Goal: Information Seeking & Learning: Find contact information

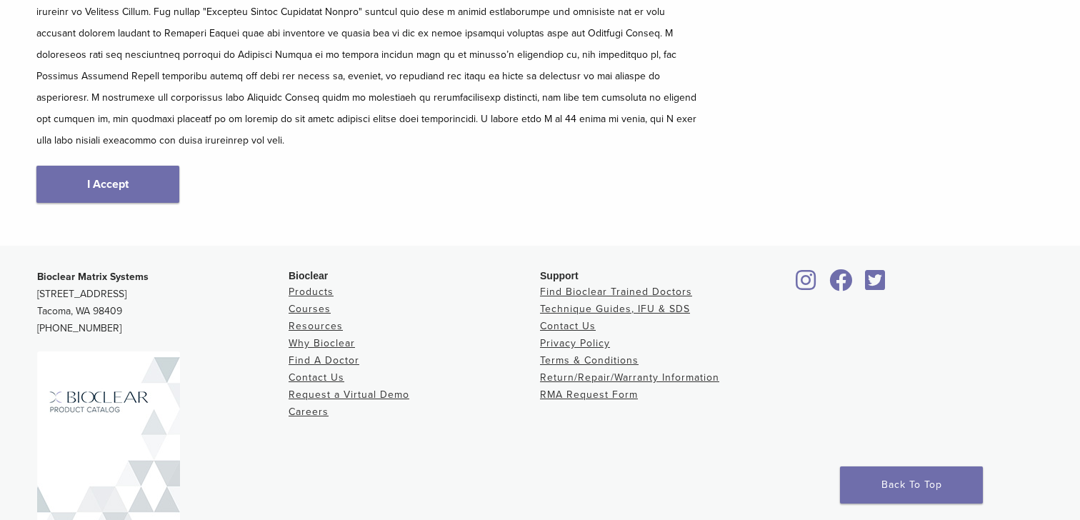
scroll to position [311, 0]
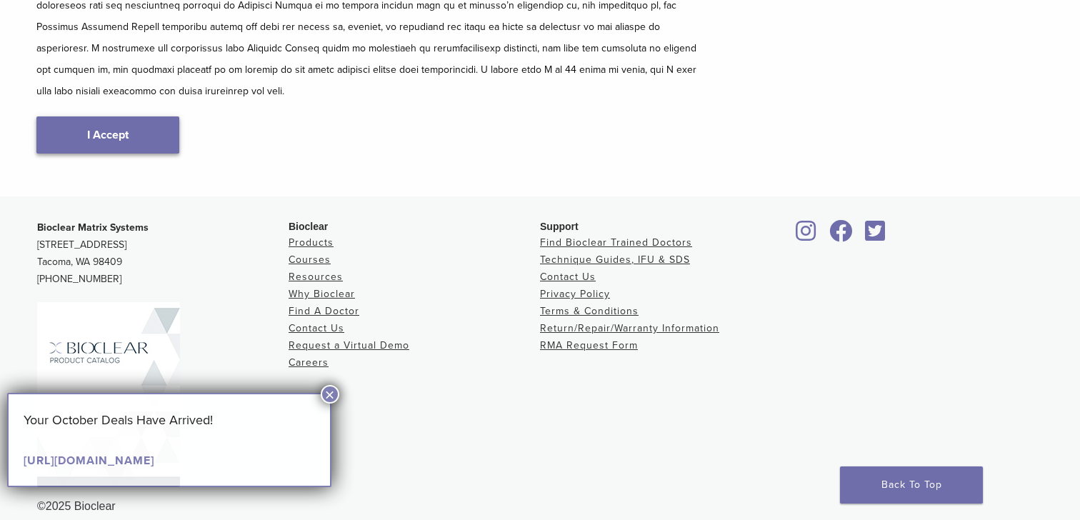
click at [84, 119] on link "I Accept" at bounding box center [107, 134] width 143 height 37
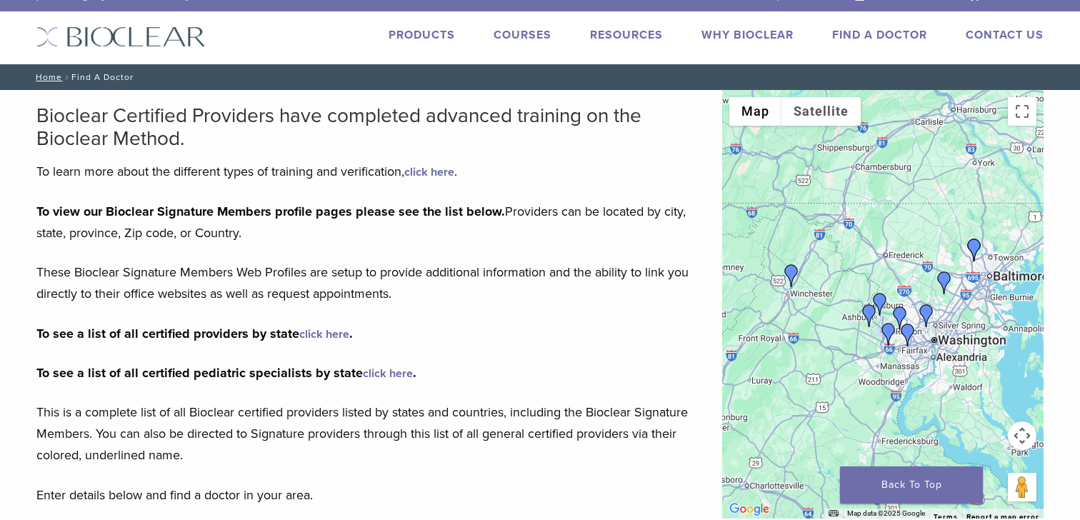
scroll to position [30, 0]
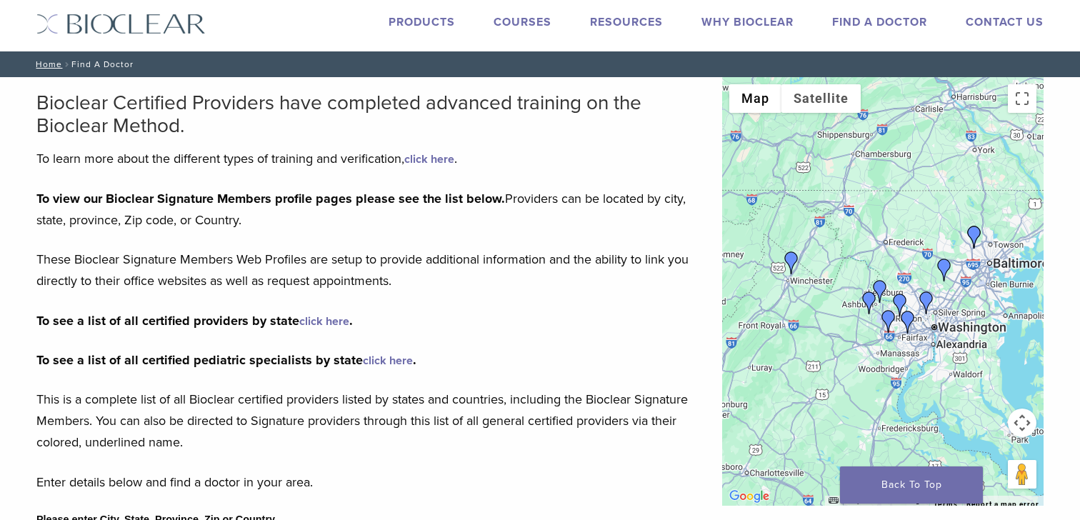
click at [347, 231] on p "To view our Bioclear Signature Members profile pages please see the list below.…" at bounding box center [368, 209] width 664 height 43
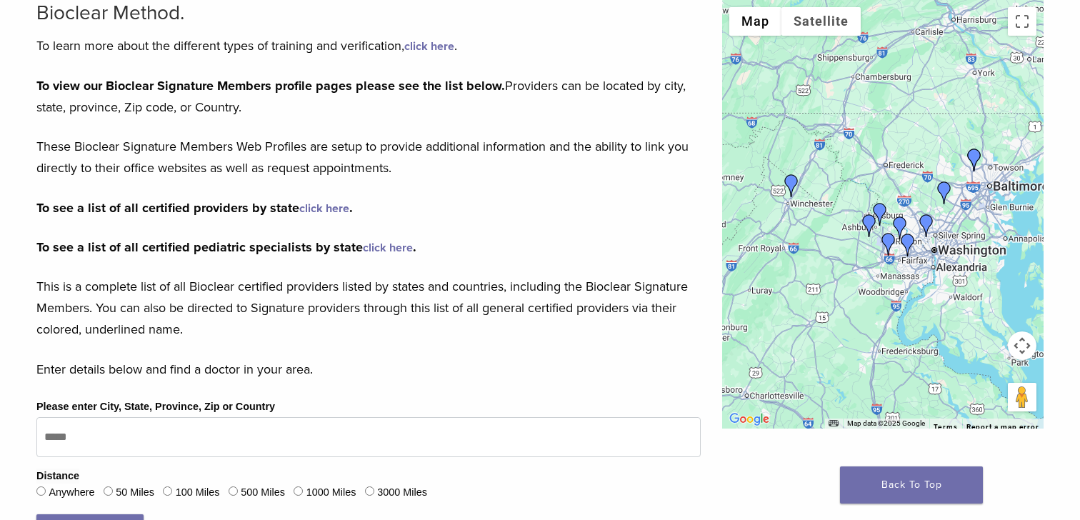
scroll to position [159, 0]
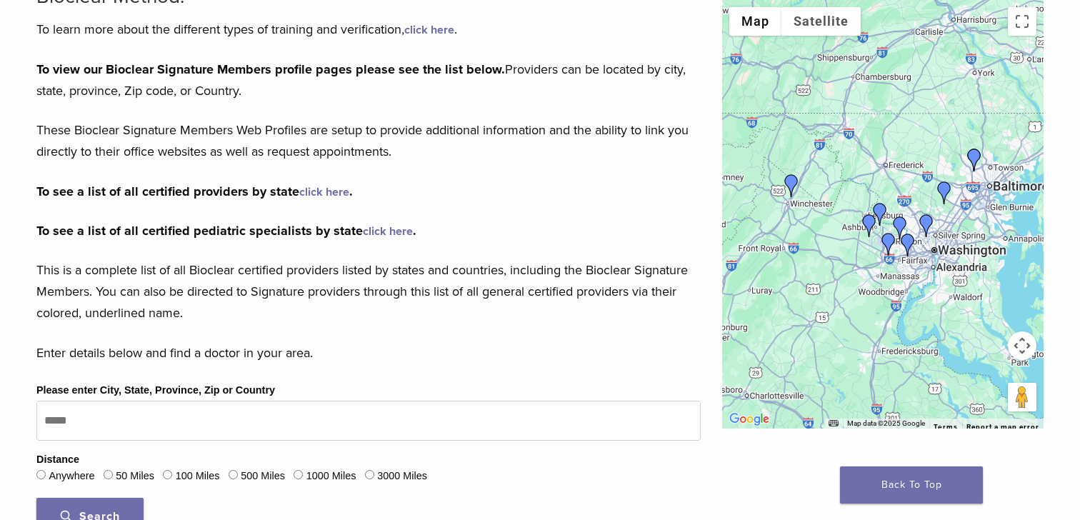
click at [413, 238] on link "click here" at bounding box center [388, 231] width 50 height 14
click at [349, 199] on link "click here" at bounding box center [324, 192] width 50 height 14
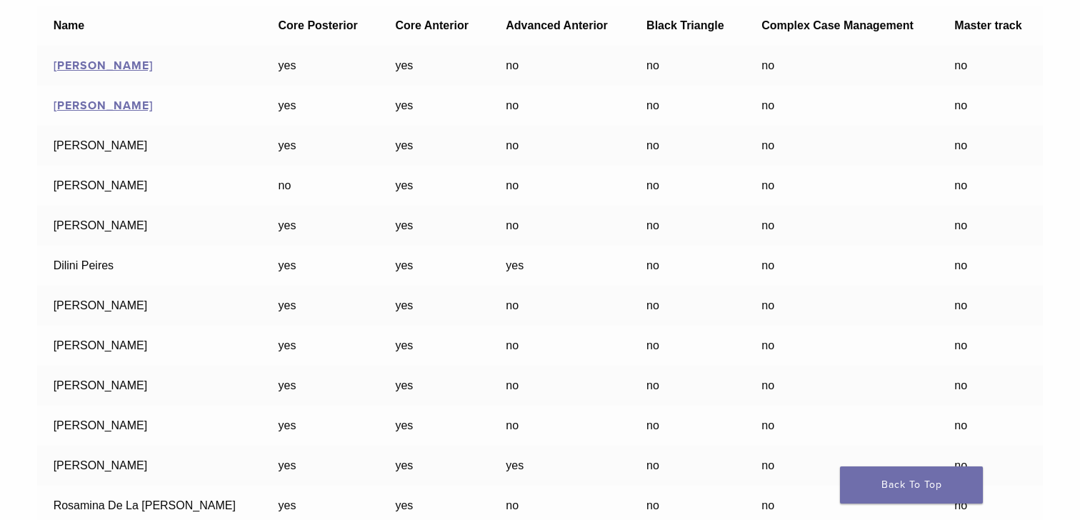
scroll to position [19250, 0]
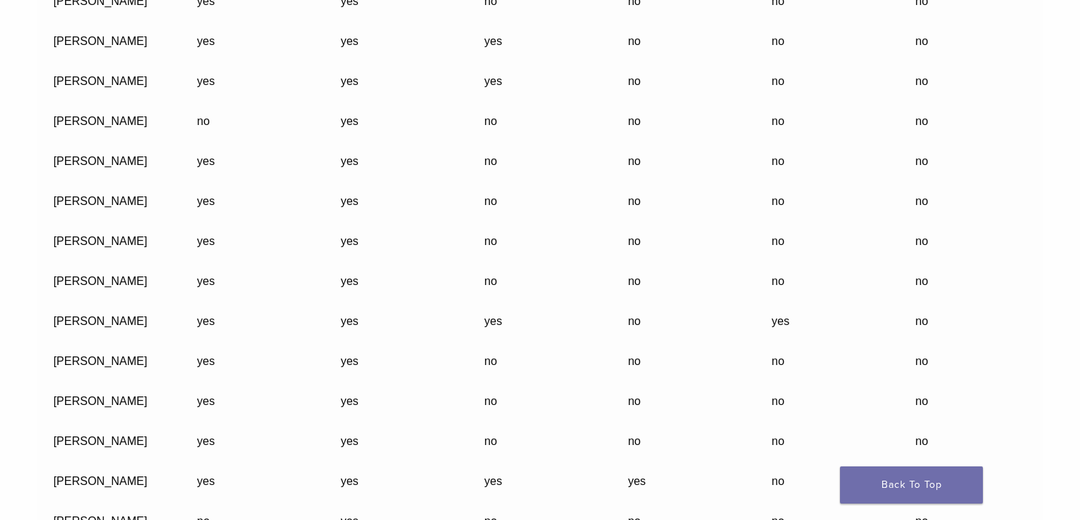
drag, startPoint x: 21, startPoint y: 283, endPoint x: 535, endPoint y: 536, distance: 573.5
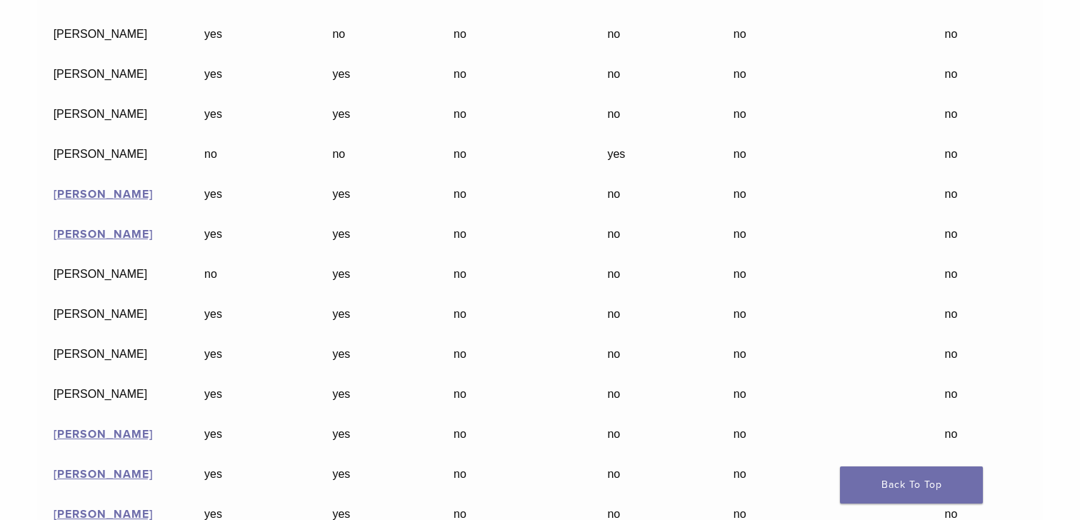
scroll to position [20686, 0]
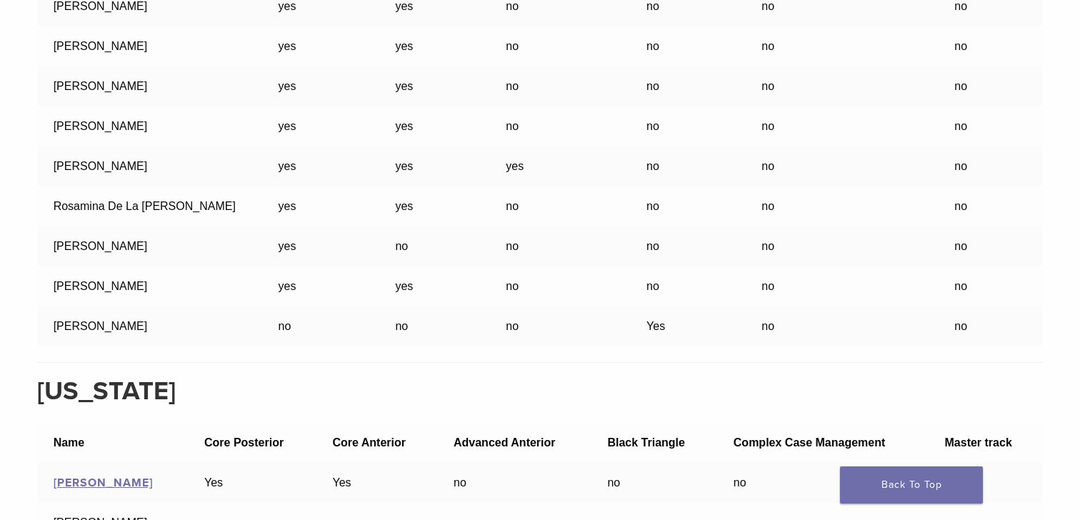
scroll to position [19844, 0]
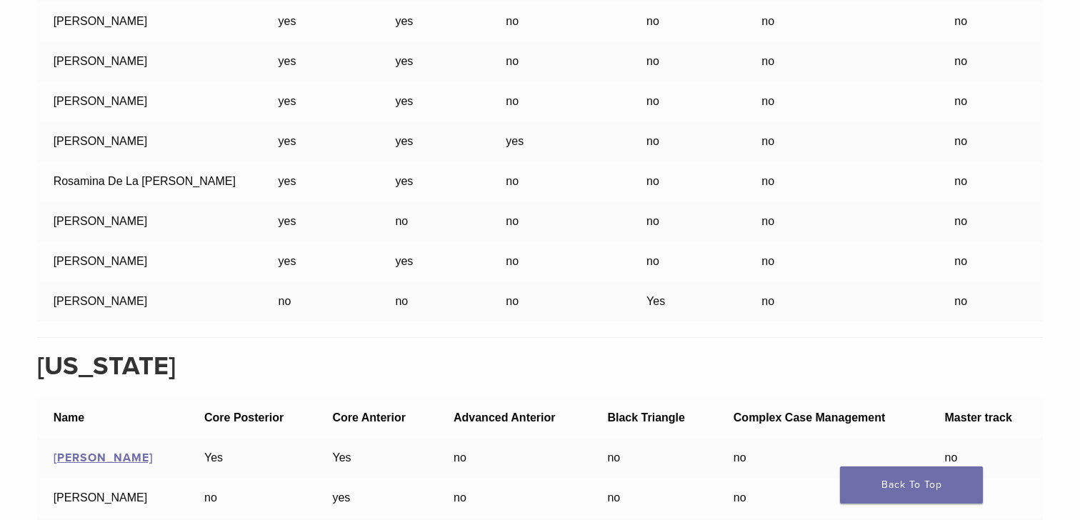
drag, startPoint x: 16, startPoint y: 44, endPoint x: 1007, endPoint y: 410, distance: 1056.5
copy div "Maryland Name Core Posterior Core Anterior Advanced Anterior Black Triangle Com…"
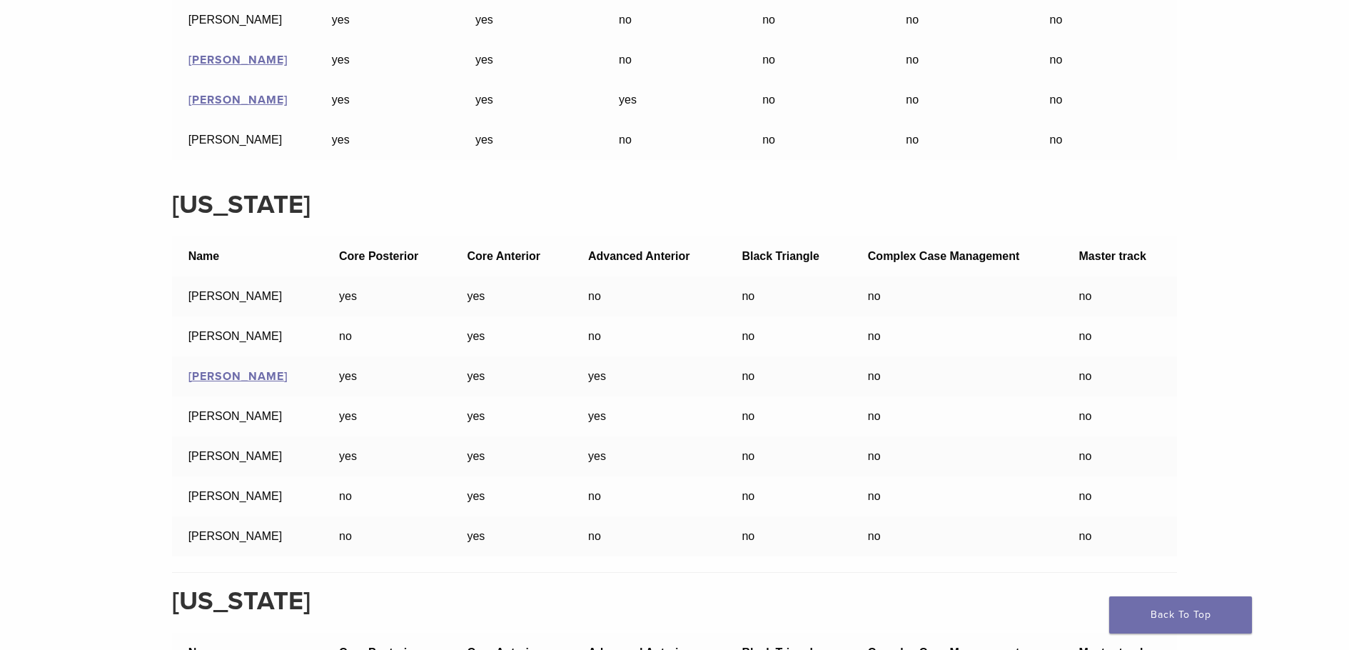
scroll to position [18577, 0]
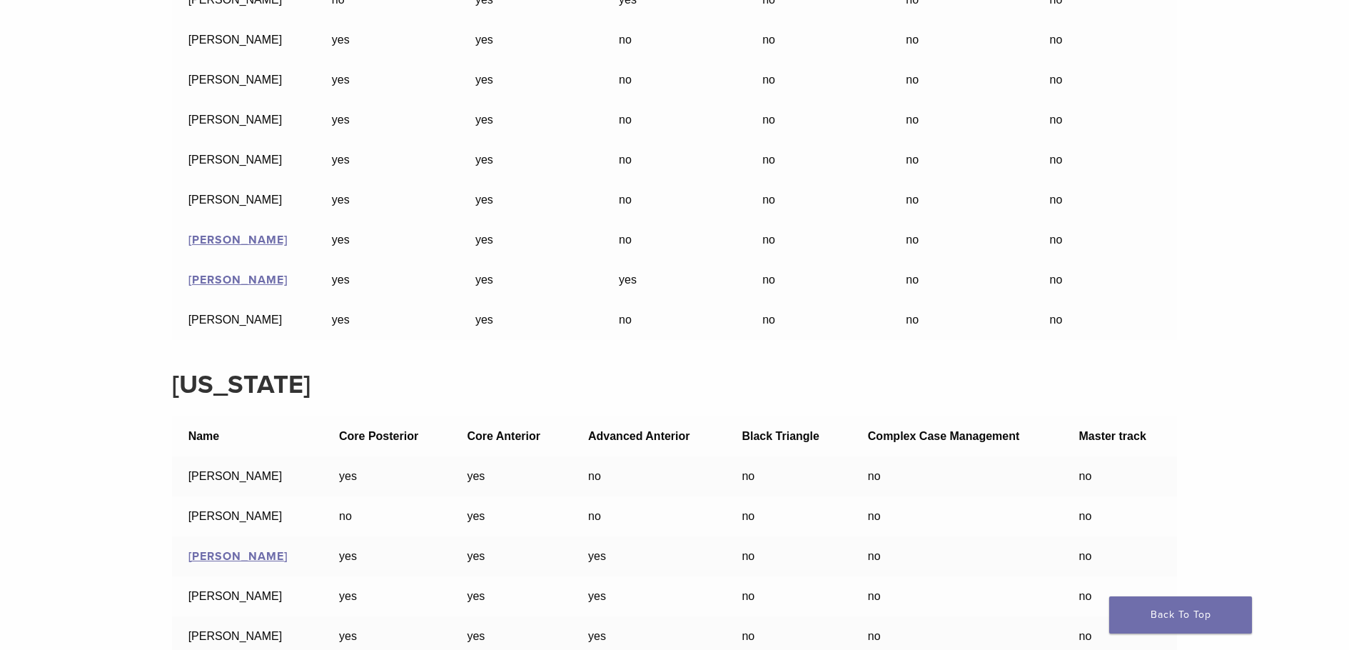
scroll to position [18400, 0]
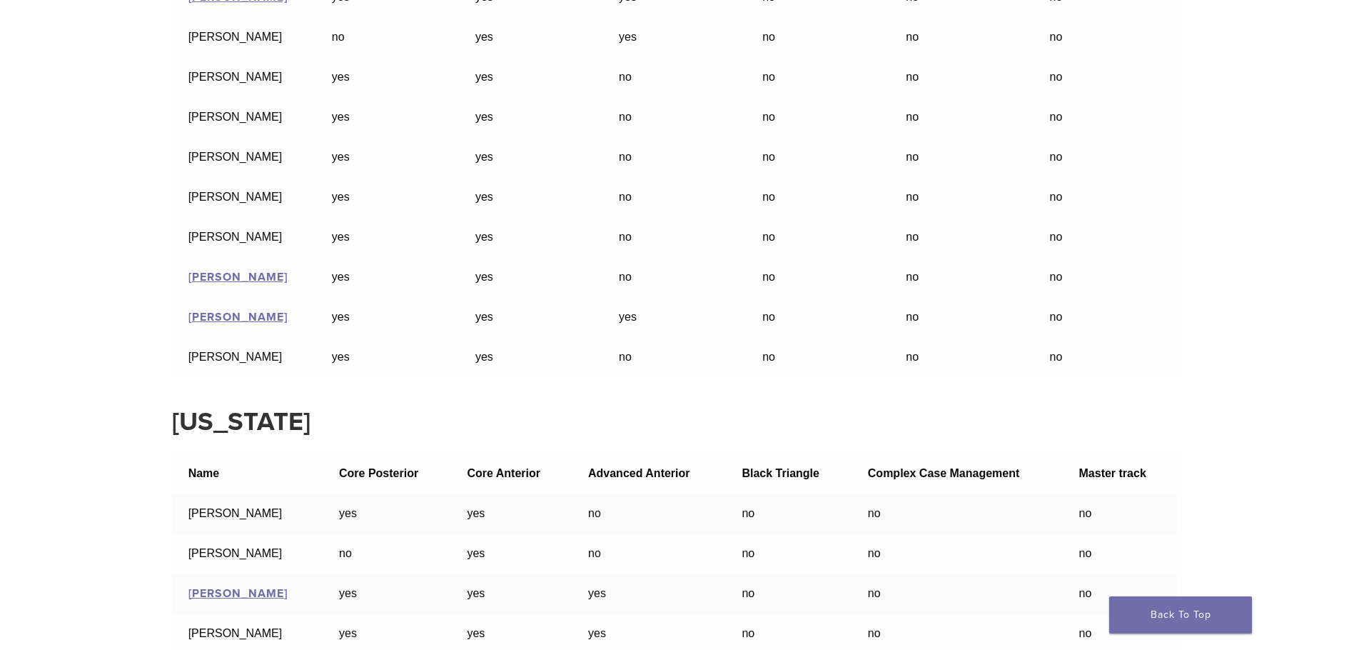
drag, startPoint x: 362, startPoint y: 228, endPoint x: 258, endPoint y: 223, distance: 104.4
copy strong "Core Posterior"
drag, startPoint x: 453, startPoint y: 230, endPoint x: 515, endPoint y: 228, distance: 62.2
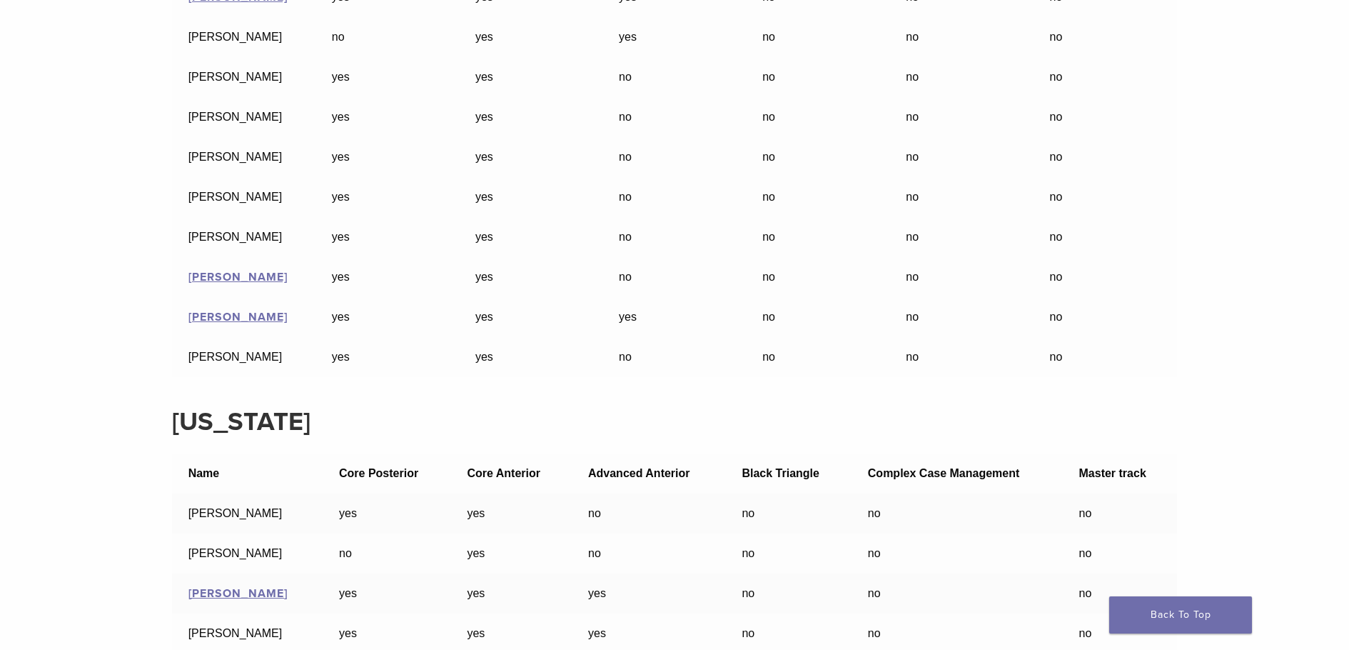
copy strong "Anterior"
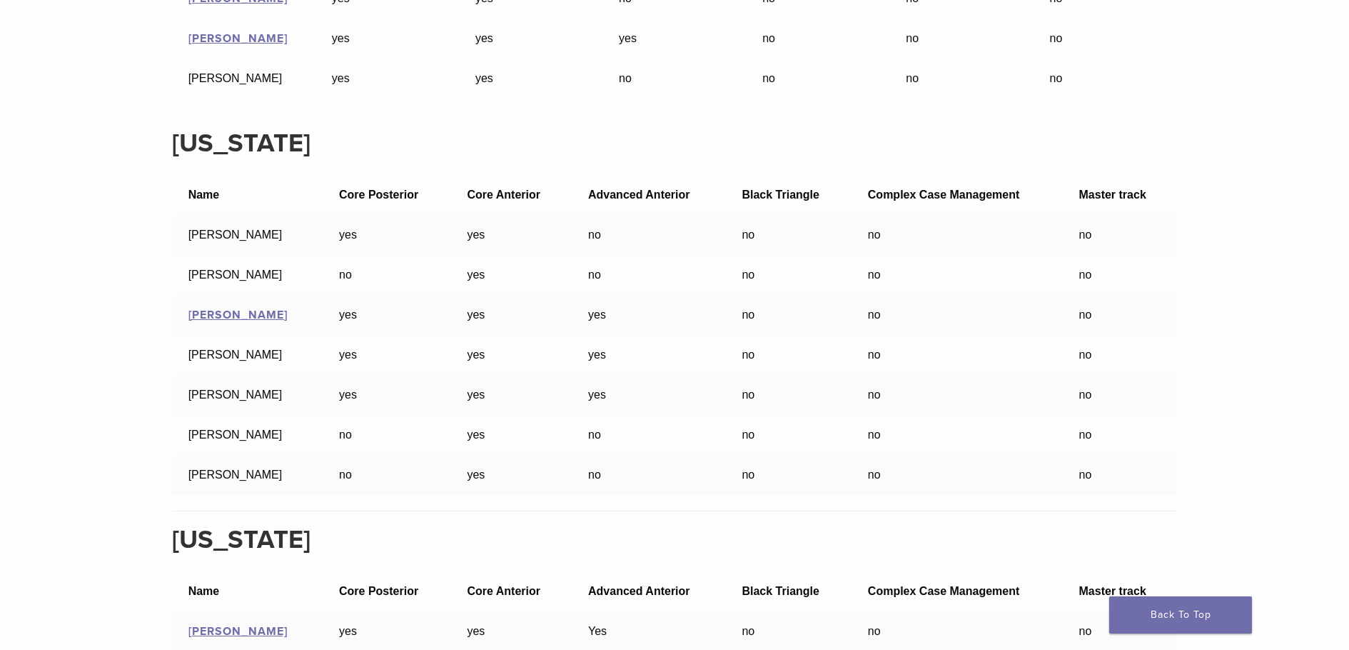
scroll to position [18695, 0]
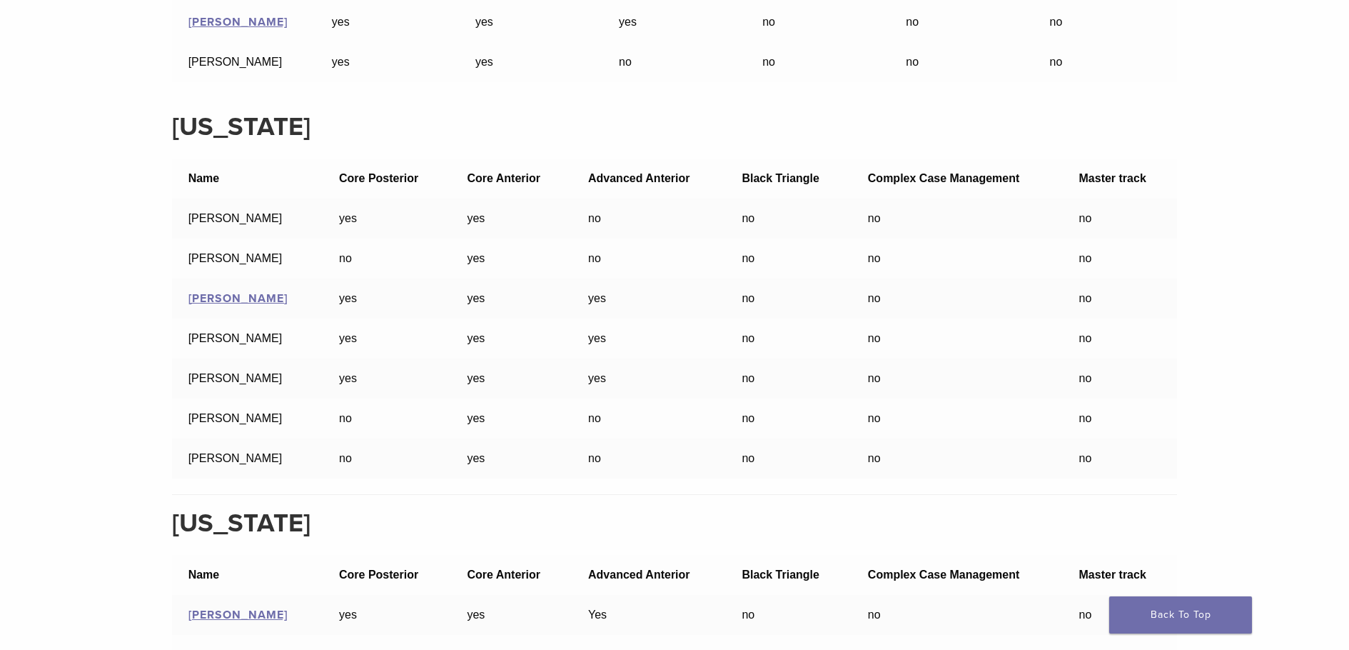
drag, startPoint x: 176, startPoint y: 484, endPoint x: 66, endPoint y: 483, distance: 110.0
copy td "Sarah Raymond"
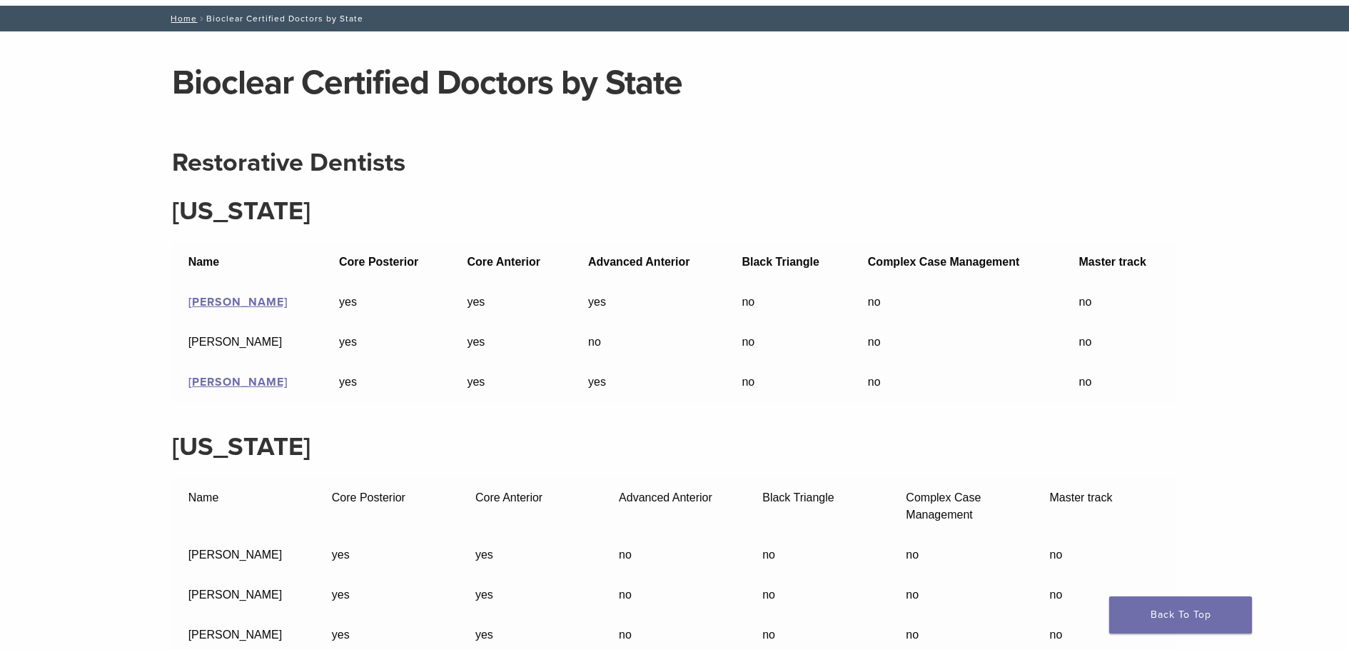
scroll to position [0, 0]
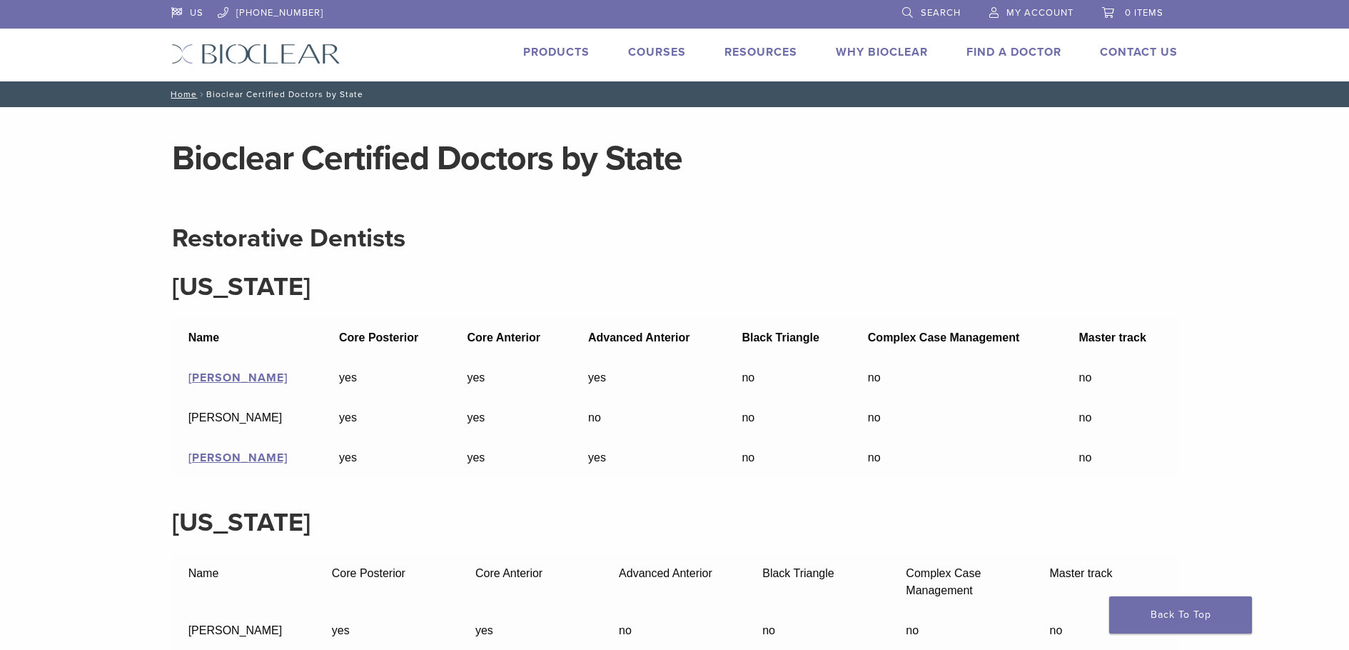
click at [928, 56] on link "Why Bioclear" at bounding box center [882, 52] width 92 height 14
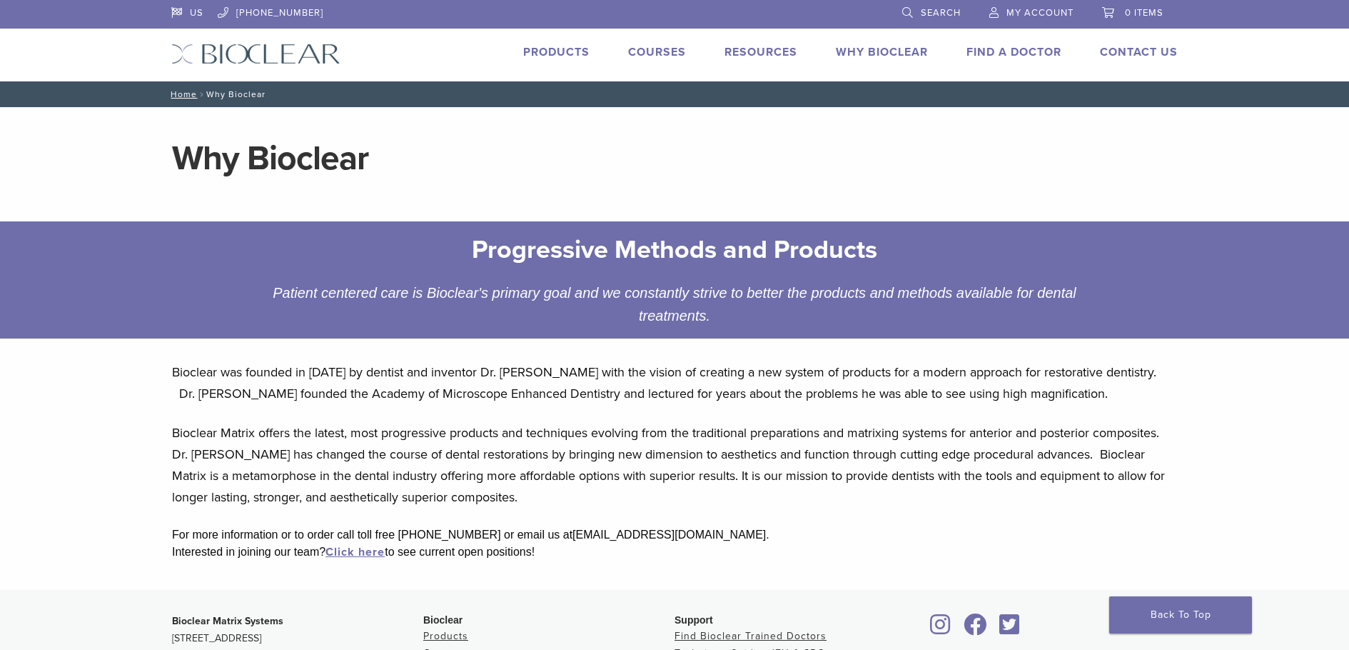
click at [1060, 55] on link "Find A Doctor" at bounding box center [1014, 52] width 95 height 14
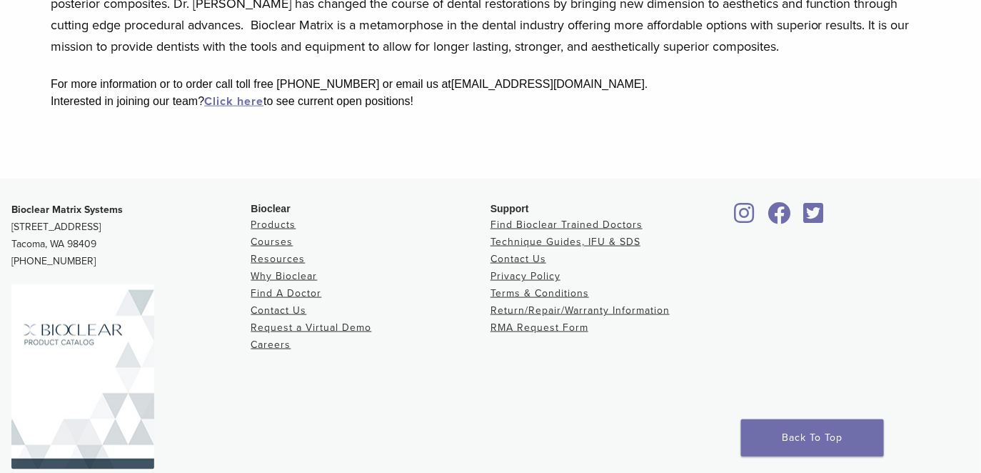
scroll to position [536, 0]
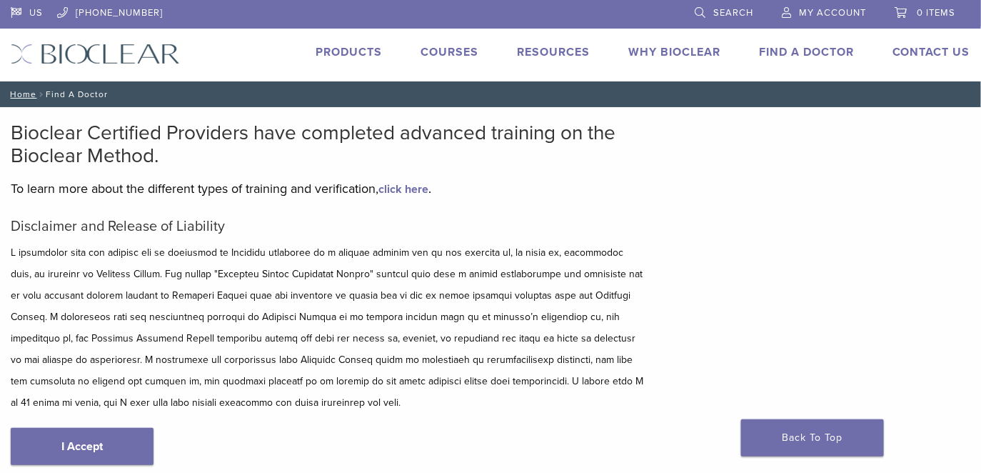
click at [428, 196] on link "click here" at bounding box center [403, 189] width 50 height 14
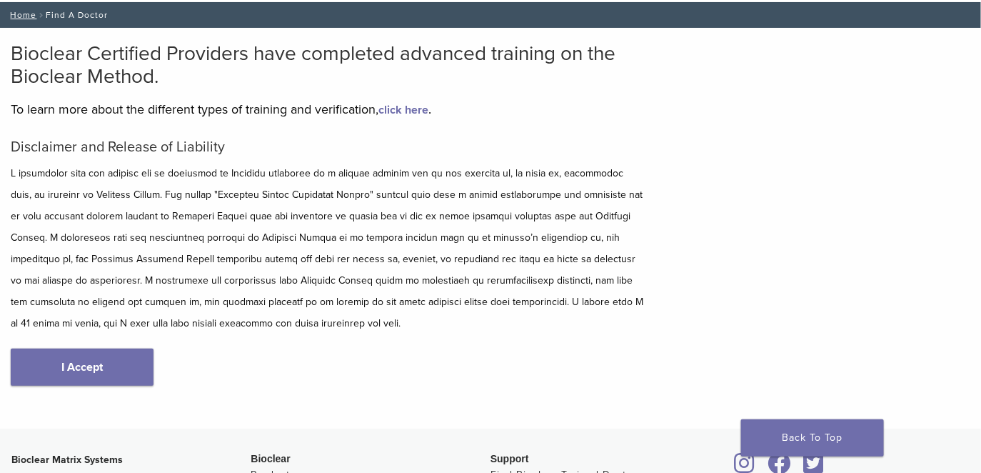
scroll to position [119, 0]
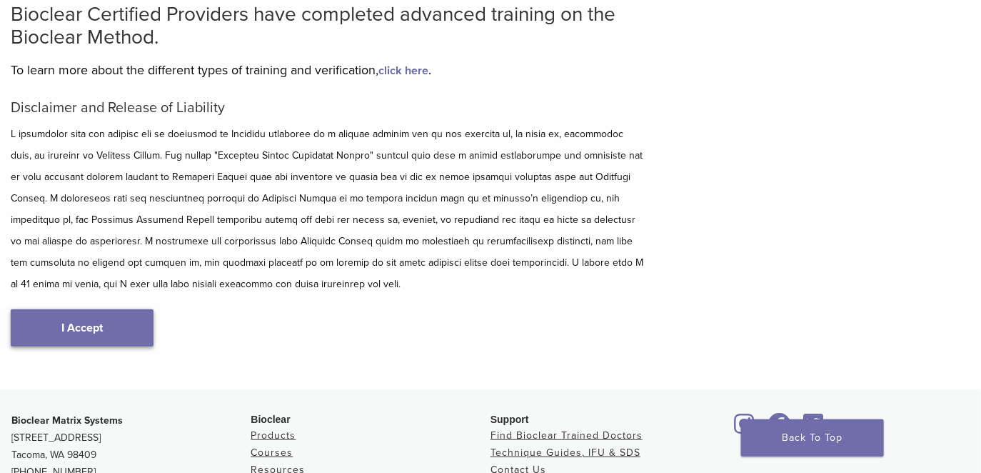
click at [130, 336] on link "I Accept" at bounding box center [82, 327] width 143 height 37
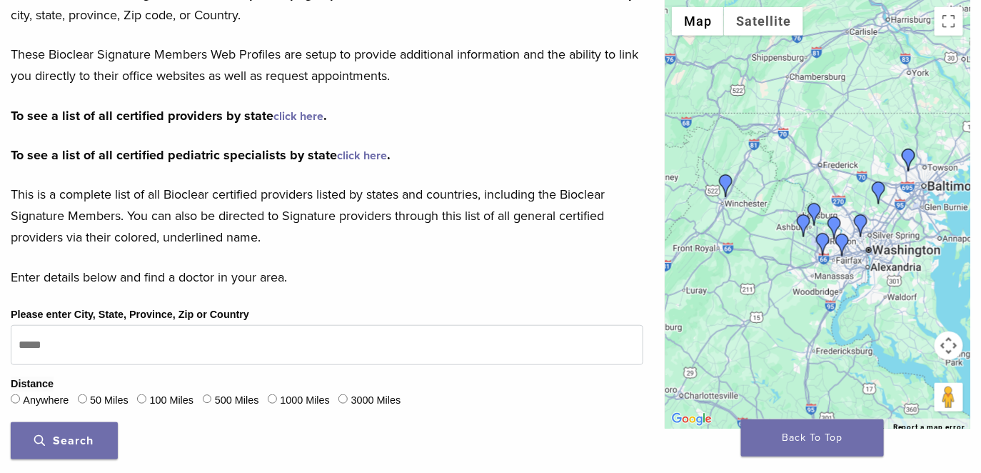
scroll to position [178, 0]
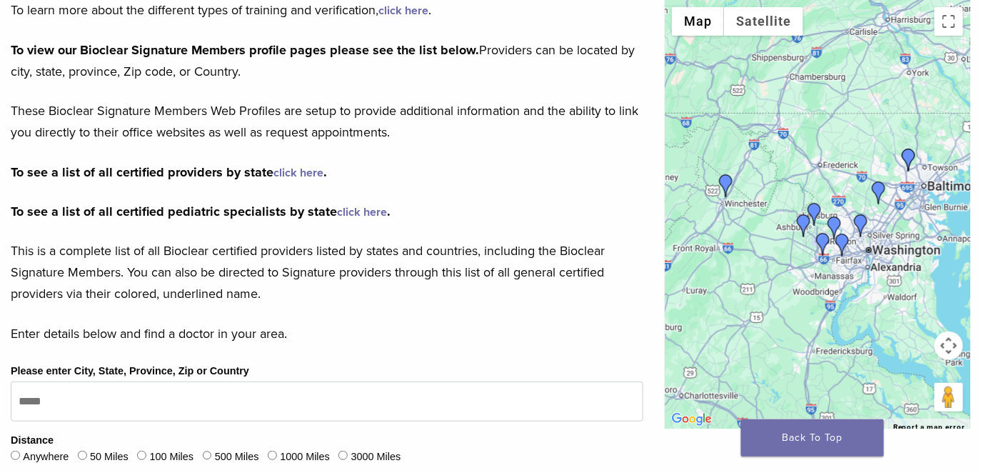
click at [323, 180] on link "click here" at bounding box center [298, 173] width 50 height 14
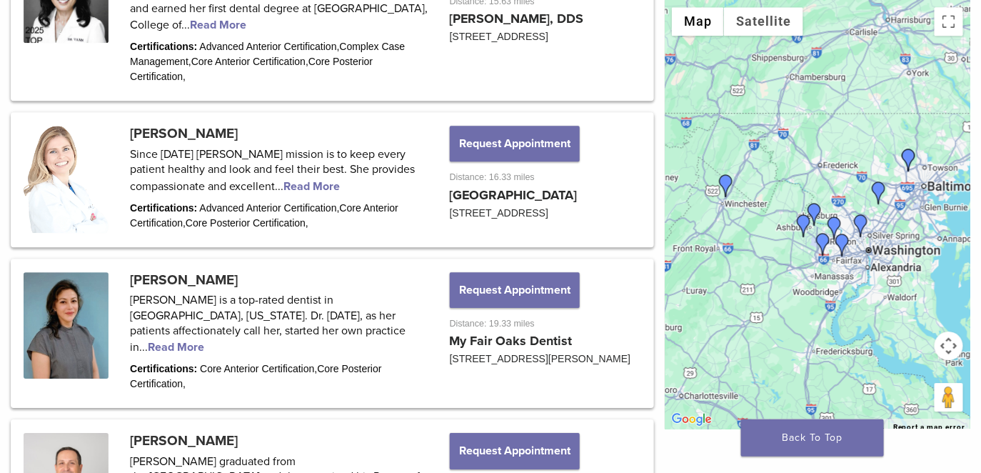
scroll to position [1314, 0]
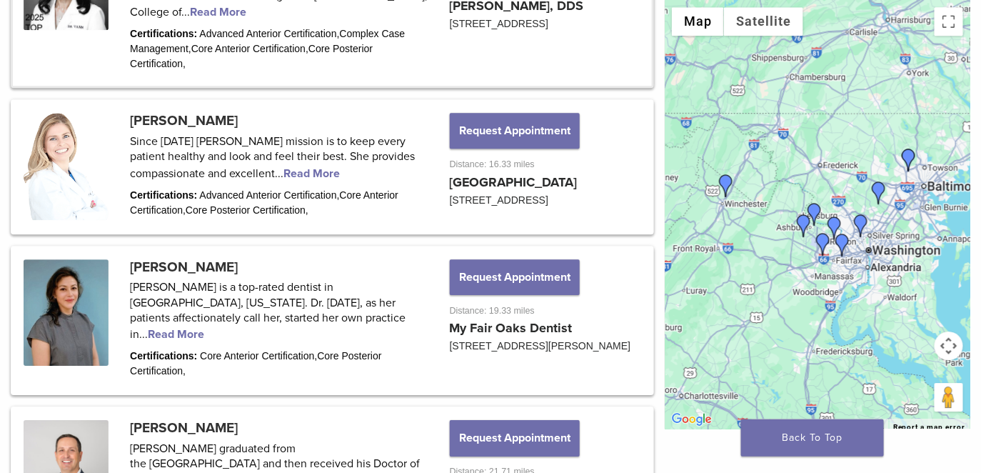
click at [248, 86] on link at bounding box center [332, 5] width 639 height 161
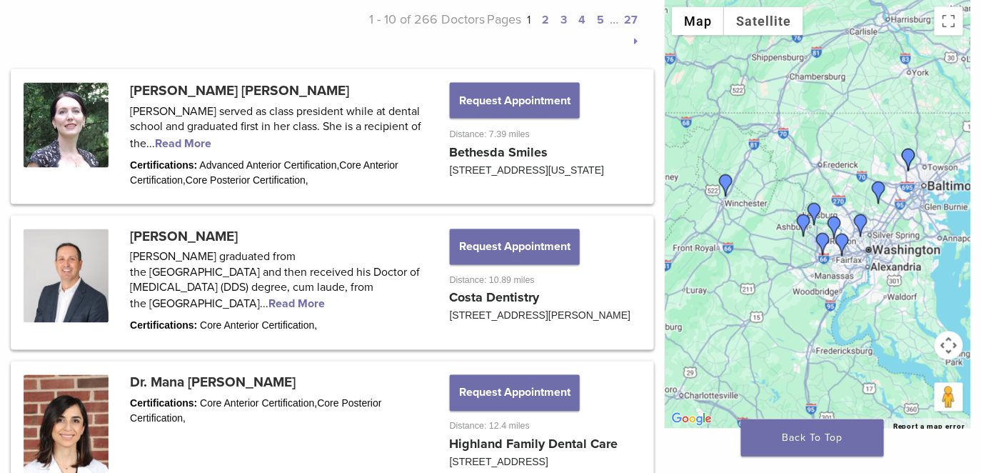
scroll to position [710, 0]
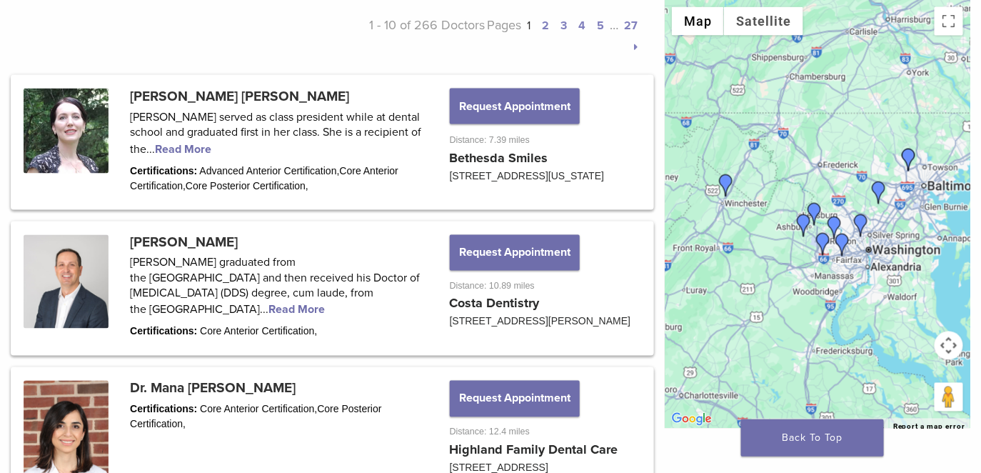
click at [542, 33] on link "2" at bounding box center [545, 26] width 7 height 14
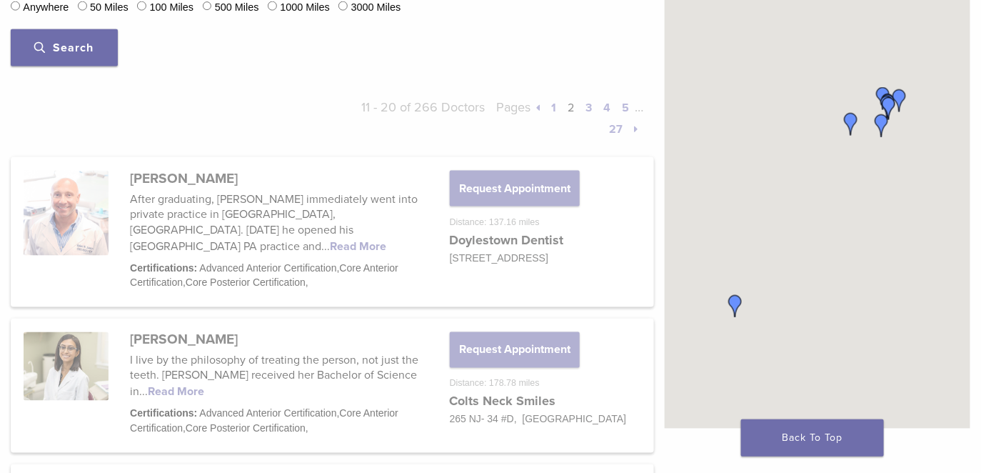
scroll to position [626, 0]
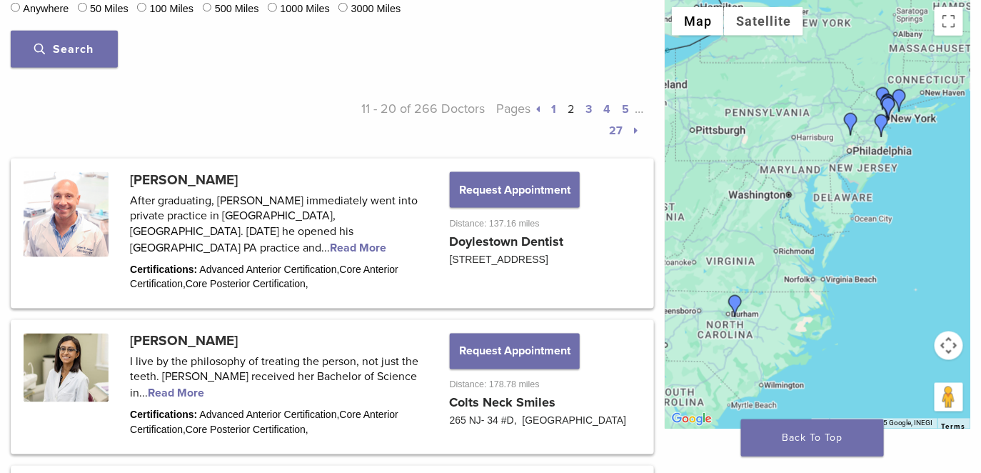
click at [79, 68] on button "Search" at bounding box center [64, 49] width 107 height 37
type input "*****"
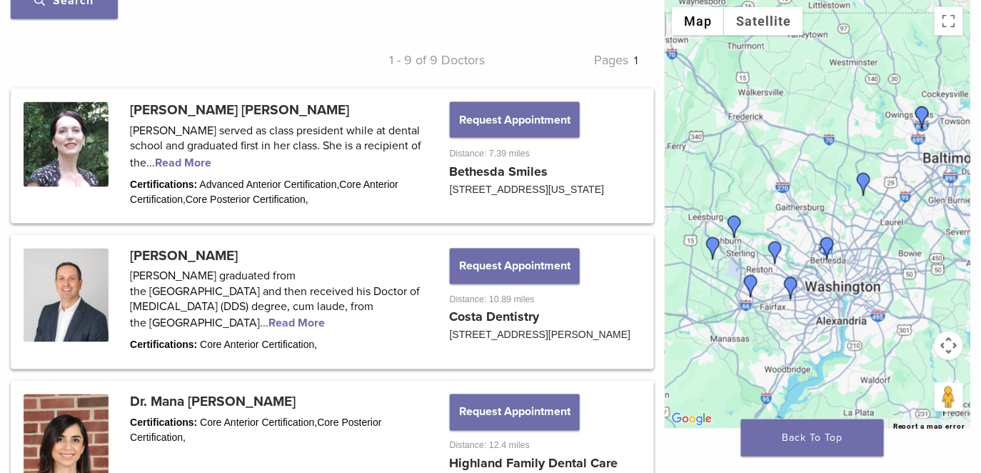
scroll to position [647, 0]
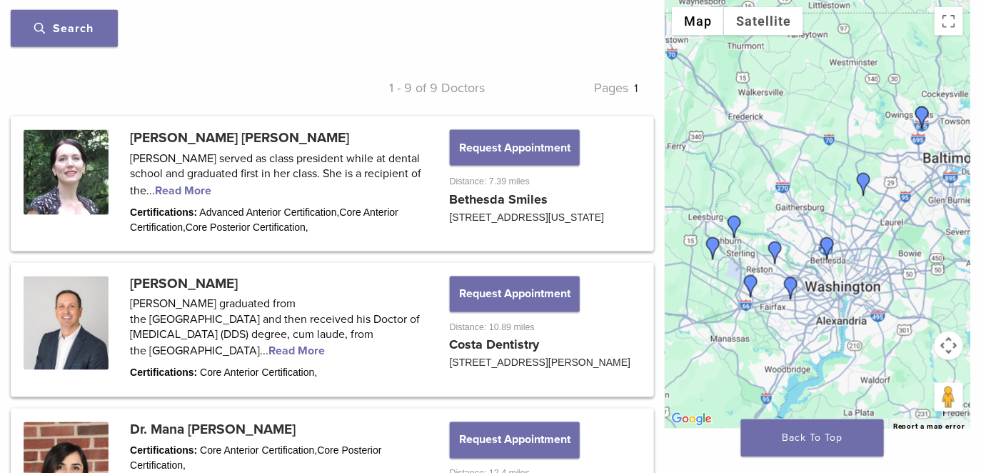
click at [94, 47] on button "Search" at bounding box center [64, 28] width 107 height 37
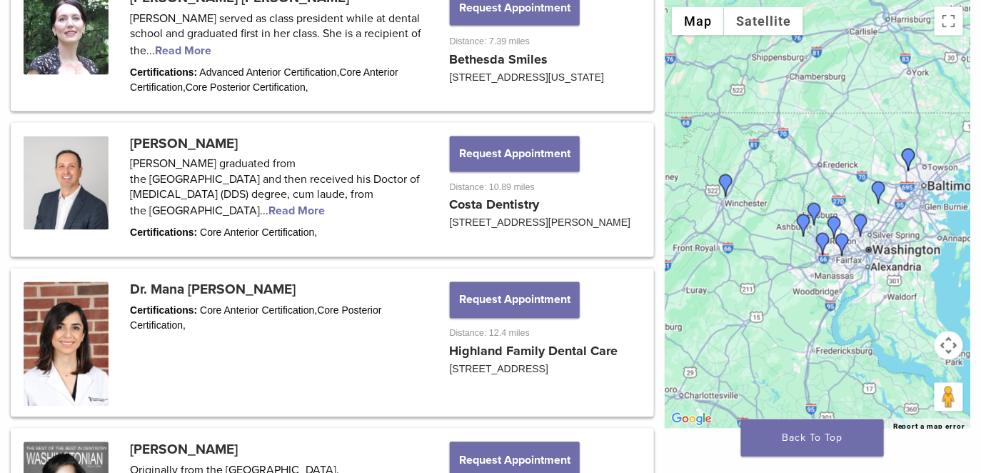
scroll to position [800, 0]
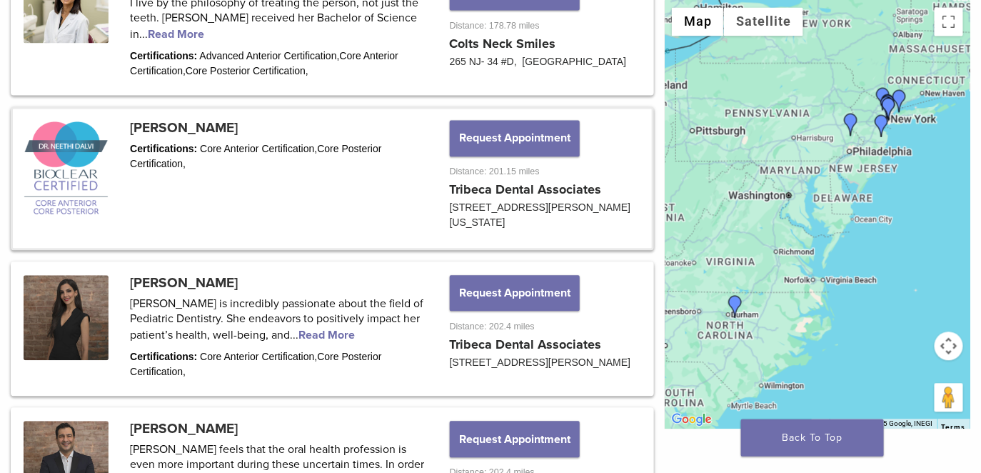
scroll to position [793, 0]
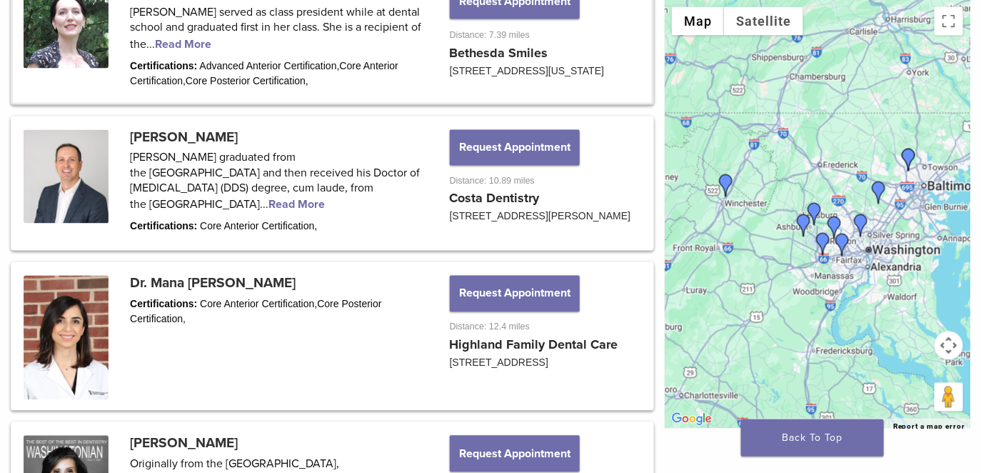
scroll to position [823, 0]
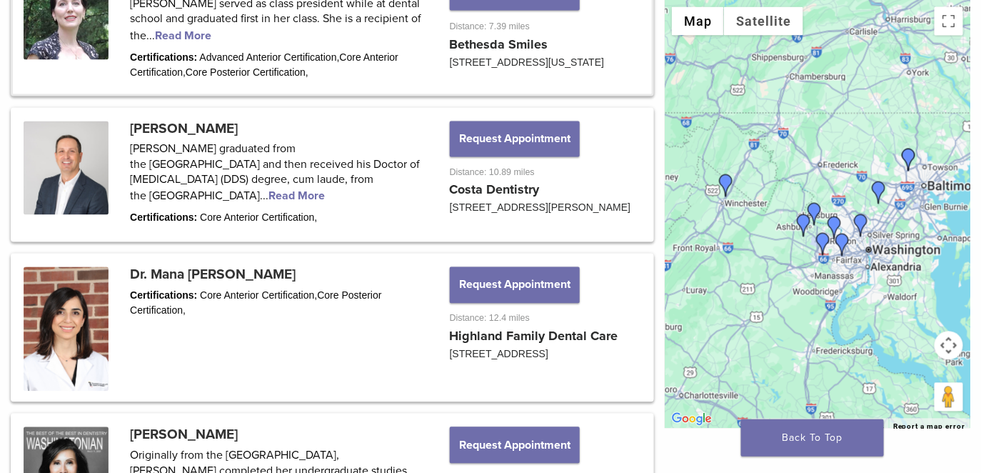
click at [373, 94] on link at bounding box center [332, 29] width 639 height 130
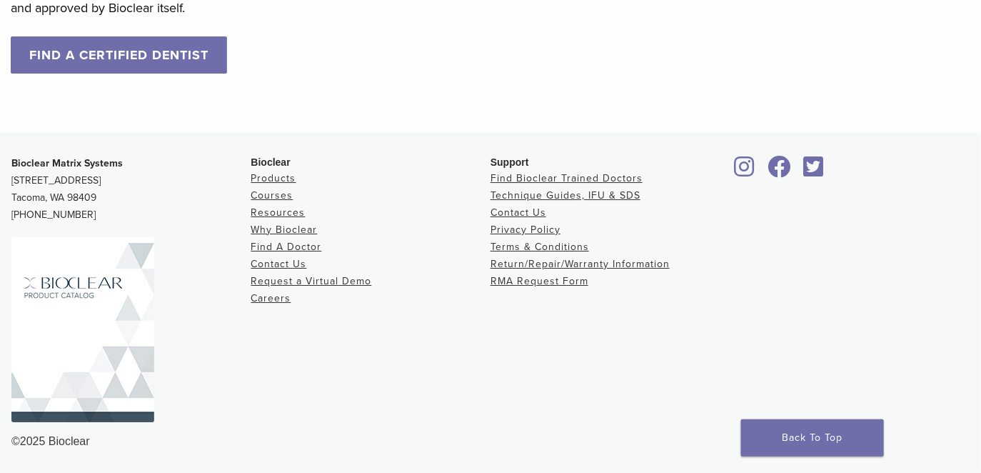
scroll to position [1730, 0]
click at [206, 74] on link "FIND A CERTIFIED DENTIST" at bounding box center [119, 54] width 216 height 37
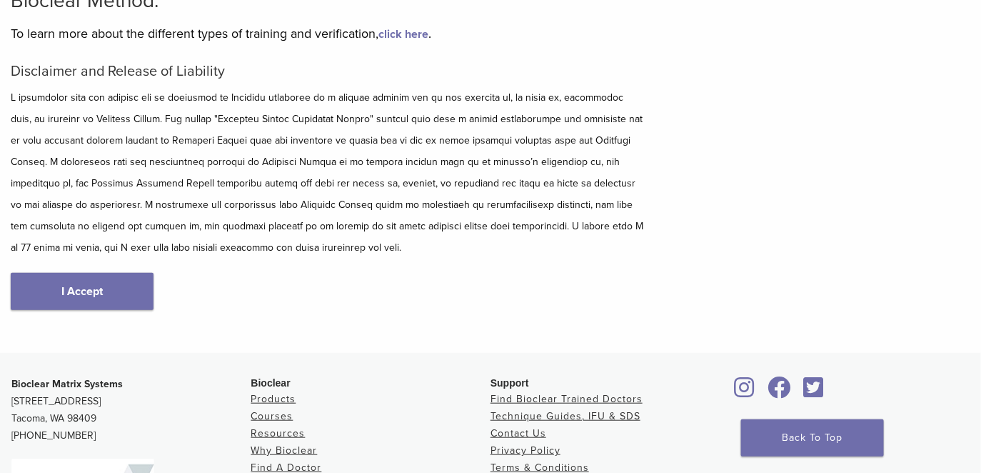
scroll to position [189, 0]
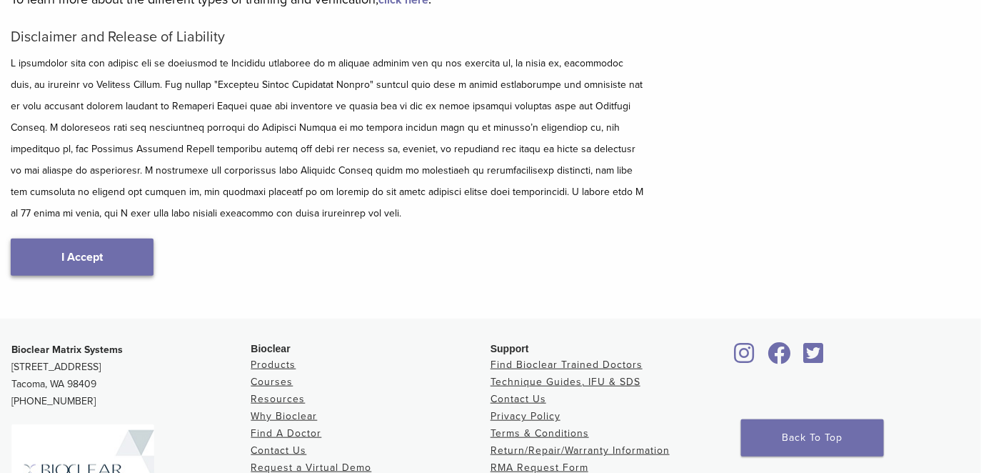
click at [71, 276] on link "I Accept" at bounding box center [82, 256] width 143 height 37
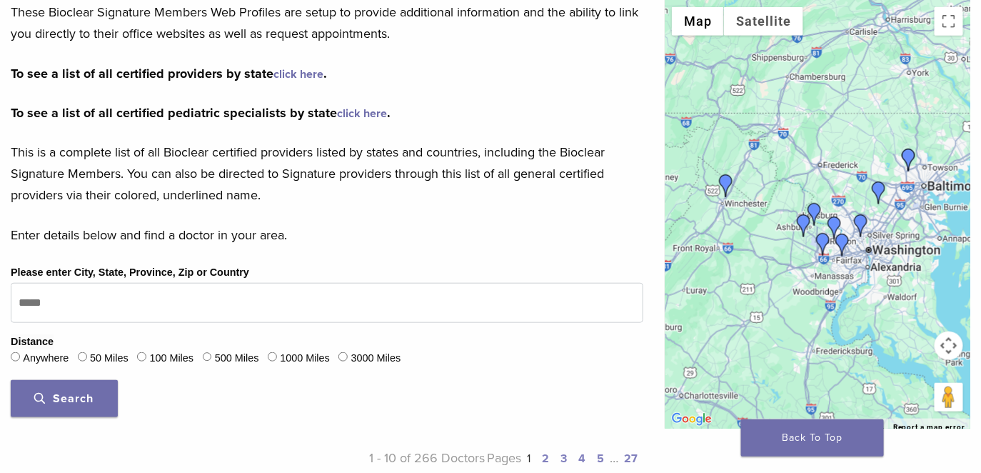
scroll to position [279, 0]
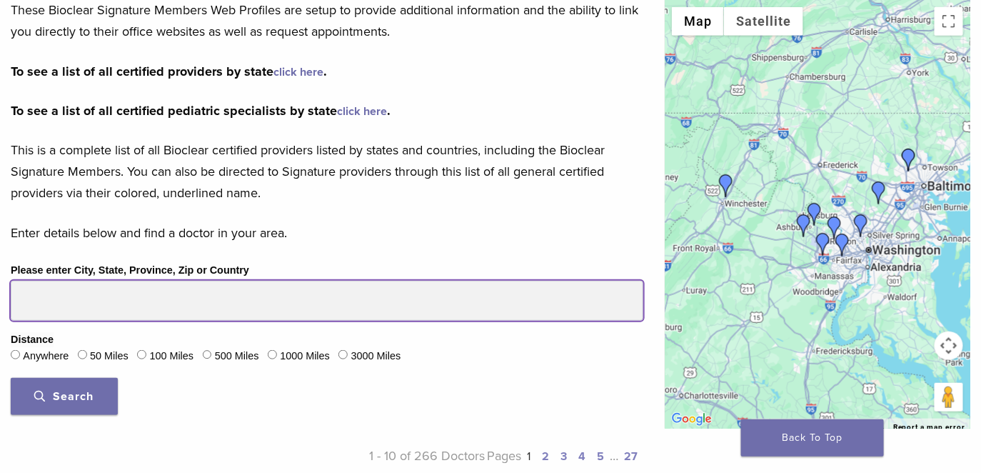
click at [226, 321] on input "Please enter City, State, Province, Zip or Country" at bounding box center [327, 301] width 633 height 40
type input "*****"
click at [11, 378] on button "Search" at bounding box center [64, 396] width 107 height 37
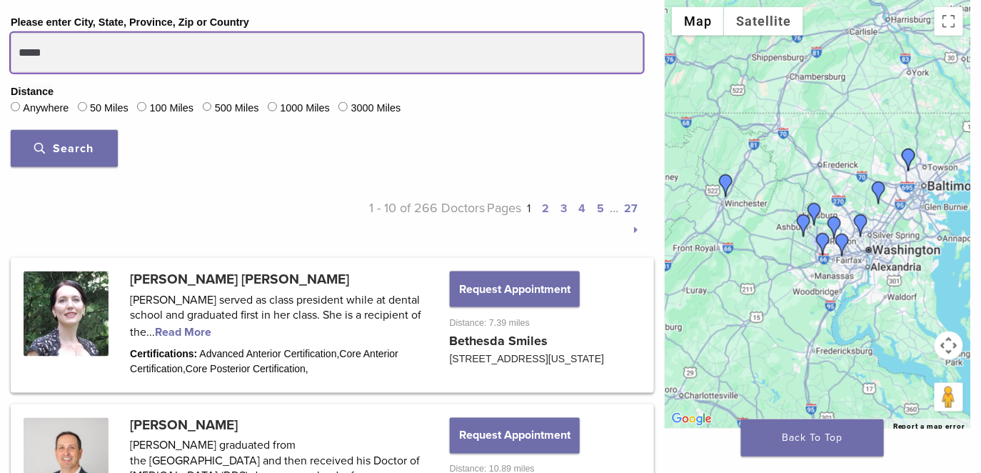
scroll to position [531, 0]
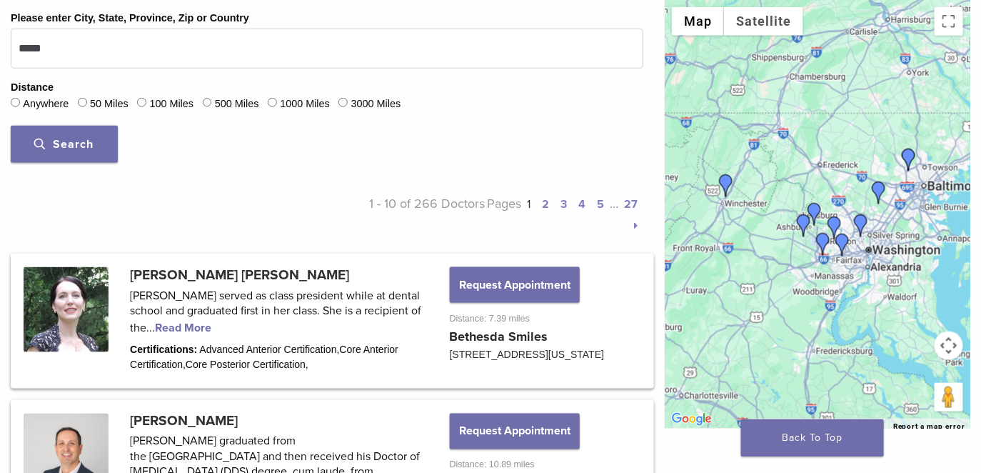
click at [55, 151] on span "Search" at bounding box center [64, 144] width 59 height 14
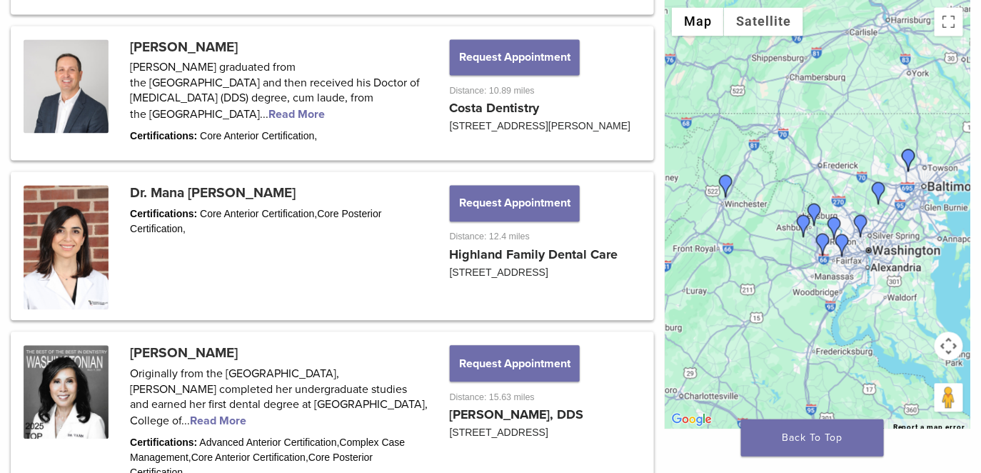
scroll to position [915, 0]
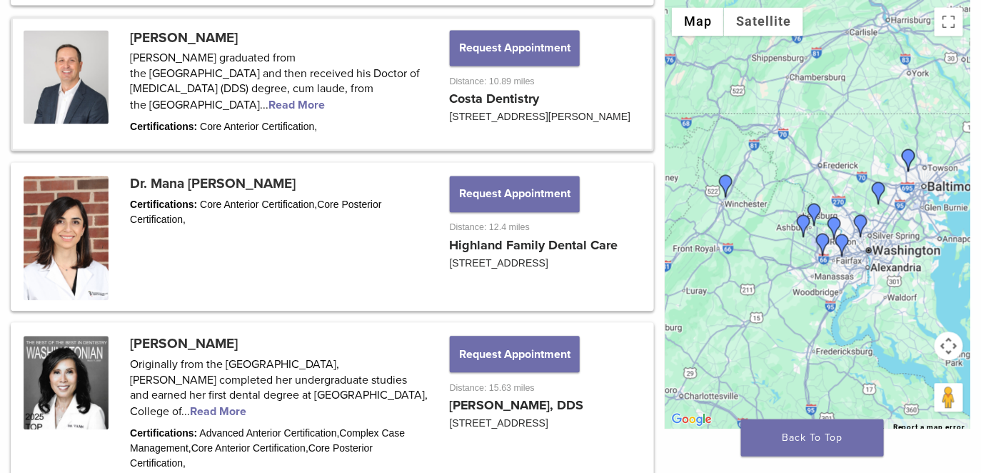
click at [313, 149] on link at bounding box center [332, 84] width 639 height 131
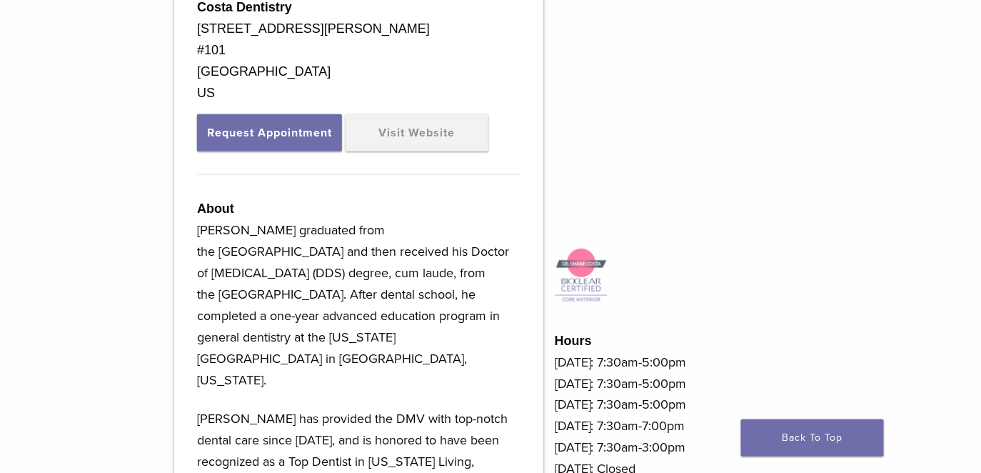
scroll to position [496, 0]
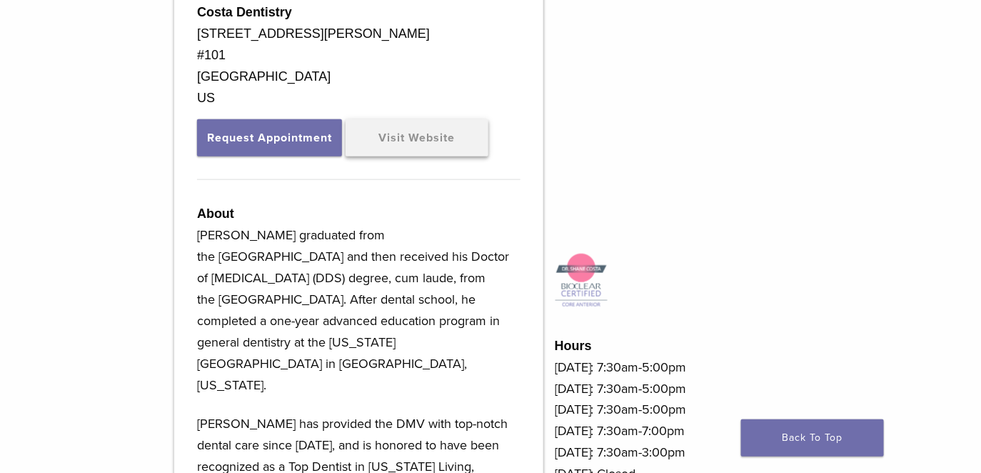
click at [346, 156] on link "Visit Website" at bounding box center [417, 137] width 143 height 37
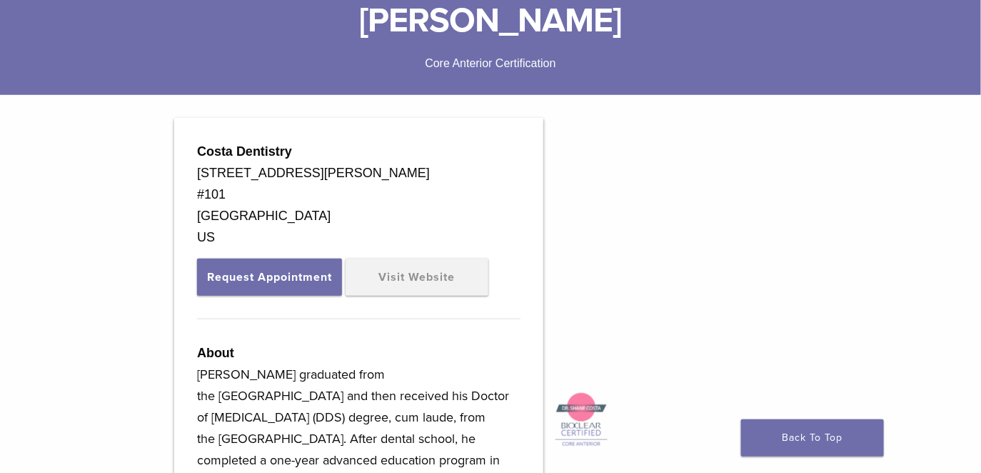
scroll to position [351, 0]
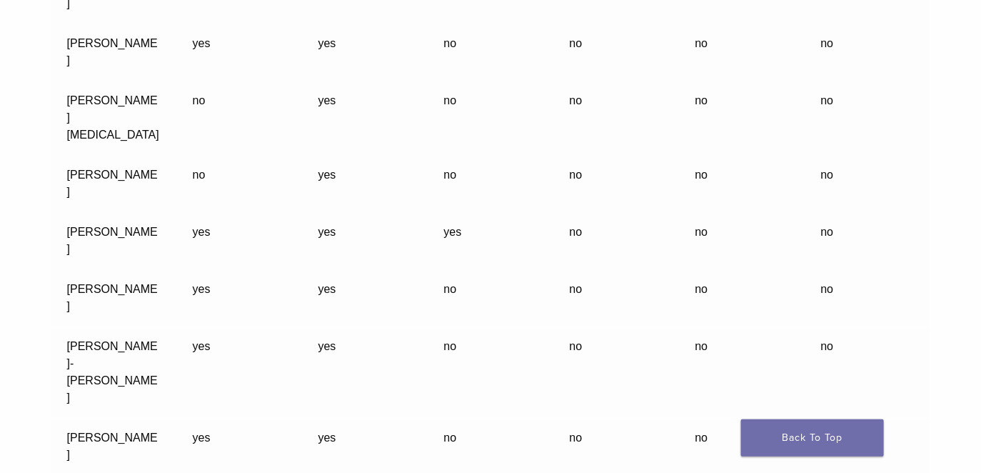
scroll to position [43190, 0]
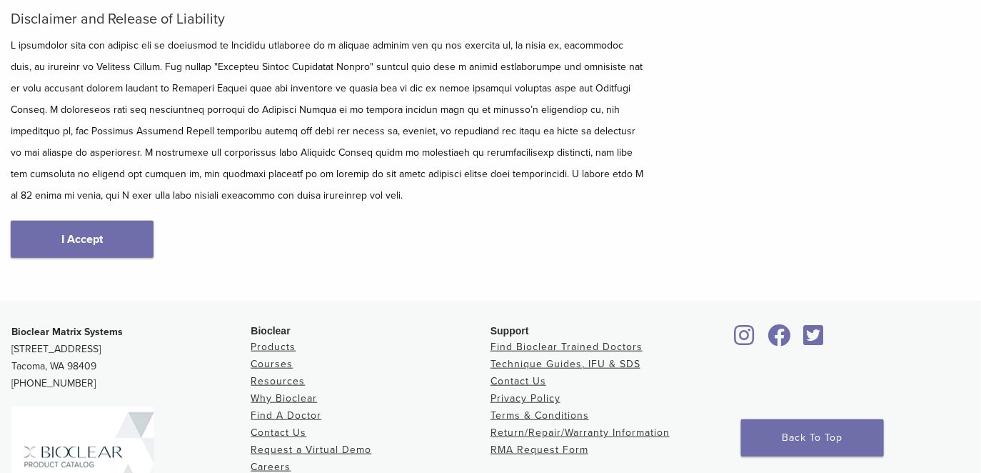
scroll to position [173, 0]
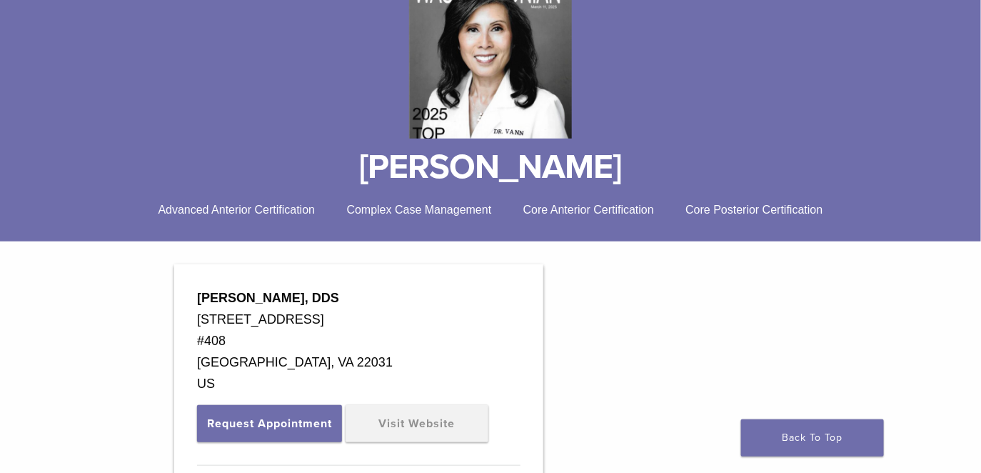
scroll to position [225, 0]
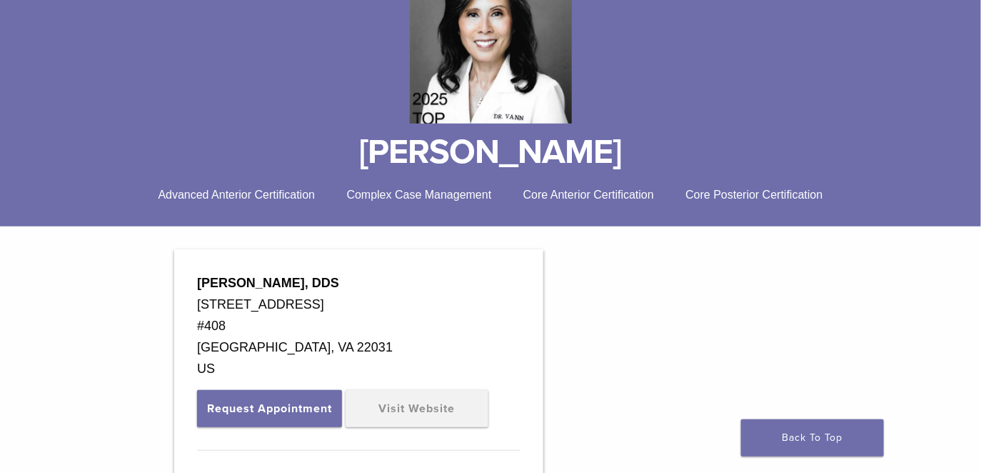
drag, startPoint x: 341, startPoint y: 183, endPoint x: 676, endPoint y: 180, distance: 334.9
click at [675, 169] on h1 "[PERSON_NAME]" at bounding box center [491, 152] width 960 height 34
copy h1 "[PERSON_NAME]"
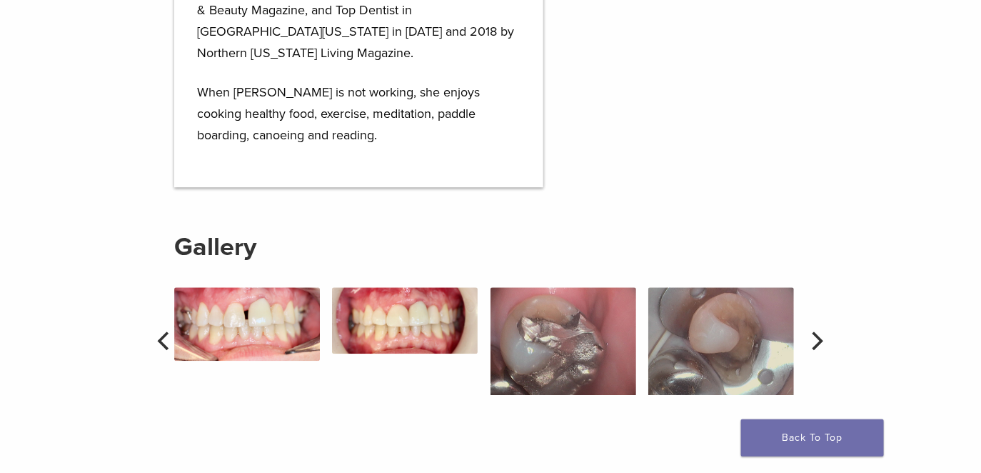
scroll to position [1186, 0]
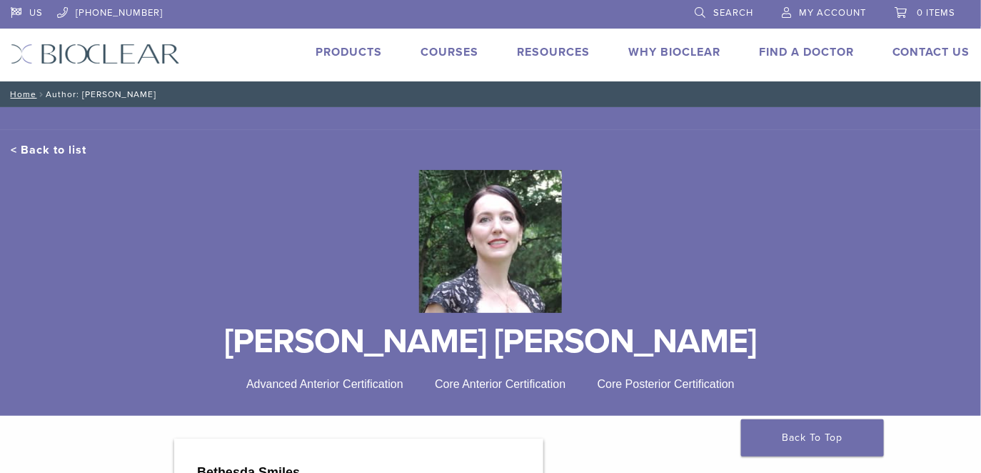
click at [641, 58] on link "Why Bioclear" at bounding box center [674, 52] width 92 height 14
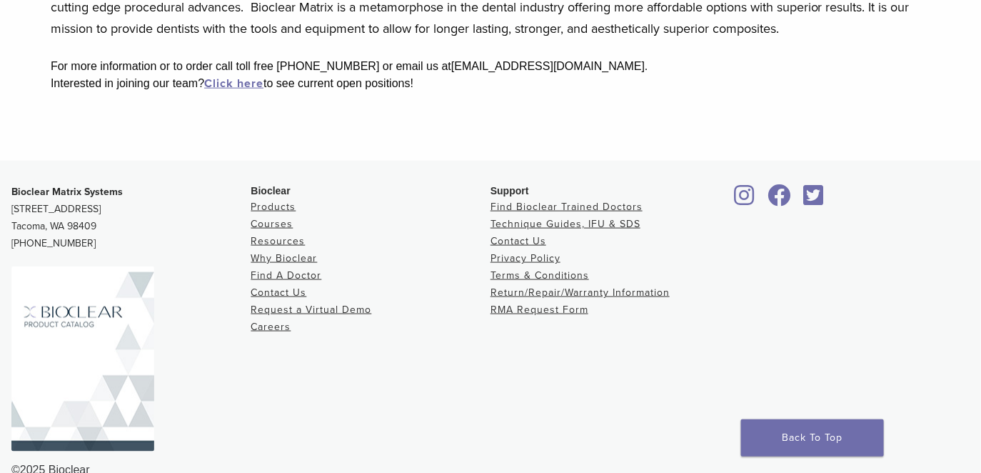
scroll to position [544, 0]
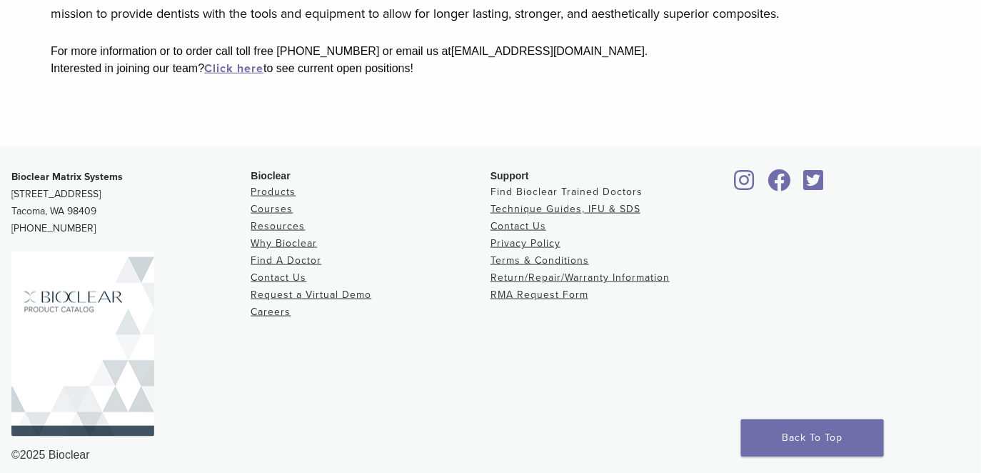
click at [582, 198] on link "Find Bioclear Trained Doctors" at bounding box center [567, 192] width 152 height 12
